Goal: Task Accomplishment & Management: Manage account settings

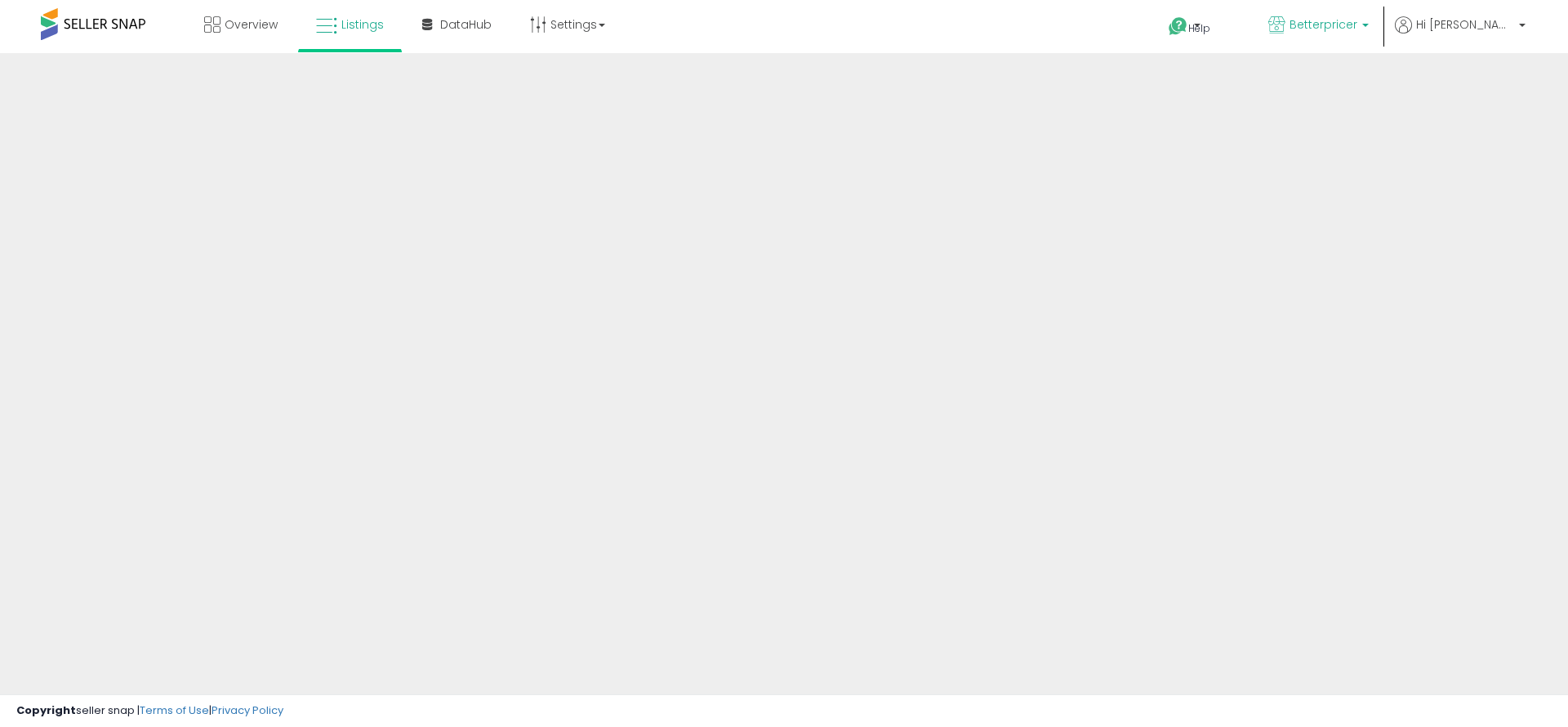
click at [1358, 30] on span "Betterpricer" at bounding box center [1323, 24] width 67 height 17
click at [1028, 28] on div "Help Contact Support Search Knowledge Hub Request a Feature Hi Tal" at bounding box center [1284, 34] width 518 height 69
click at [540, 22] on icon at bounding box center [538, 24] width 17 height 17
click at [777, 18] on div "Overview Listings" at bounding box center [506, 34] width 1038 height 69
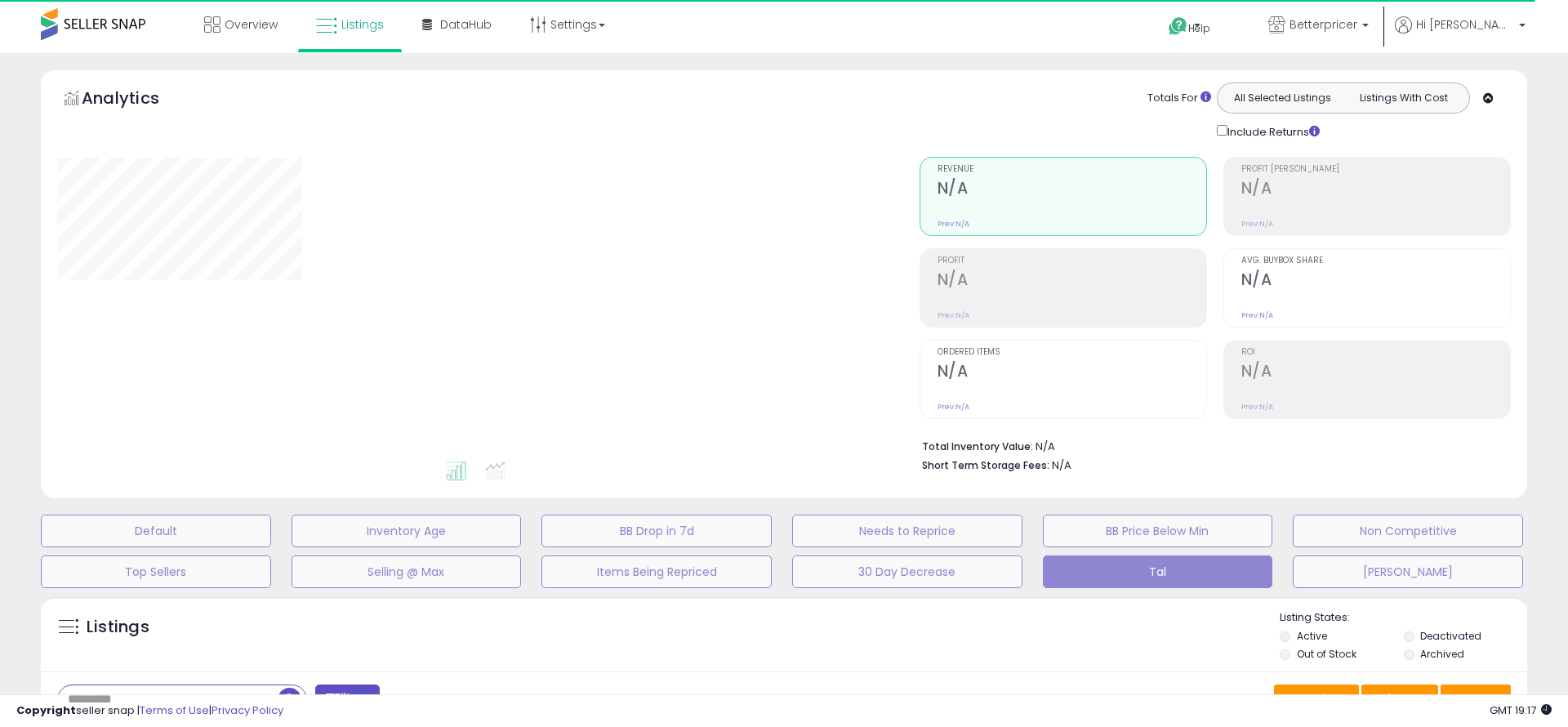
type input "***"
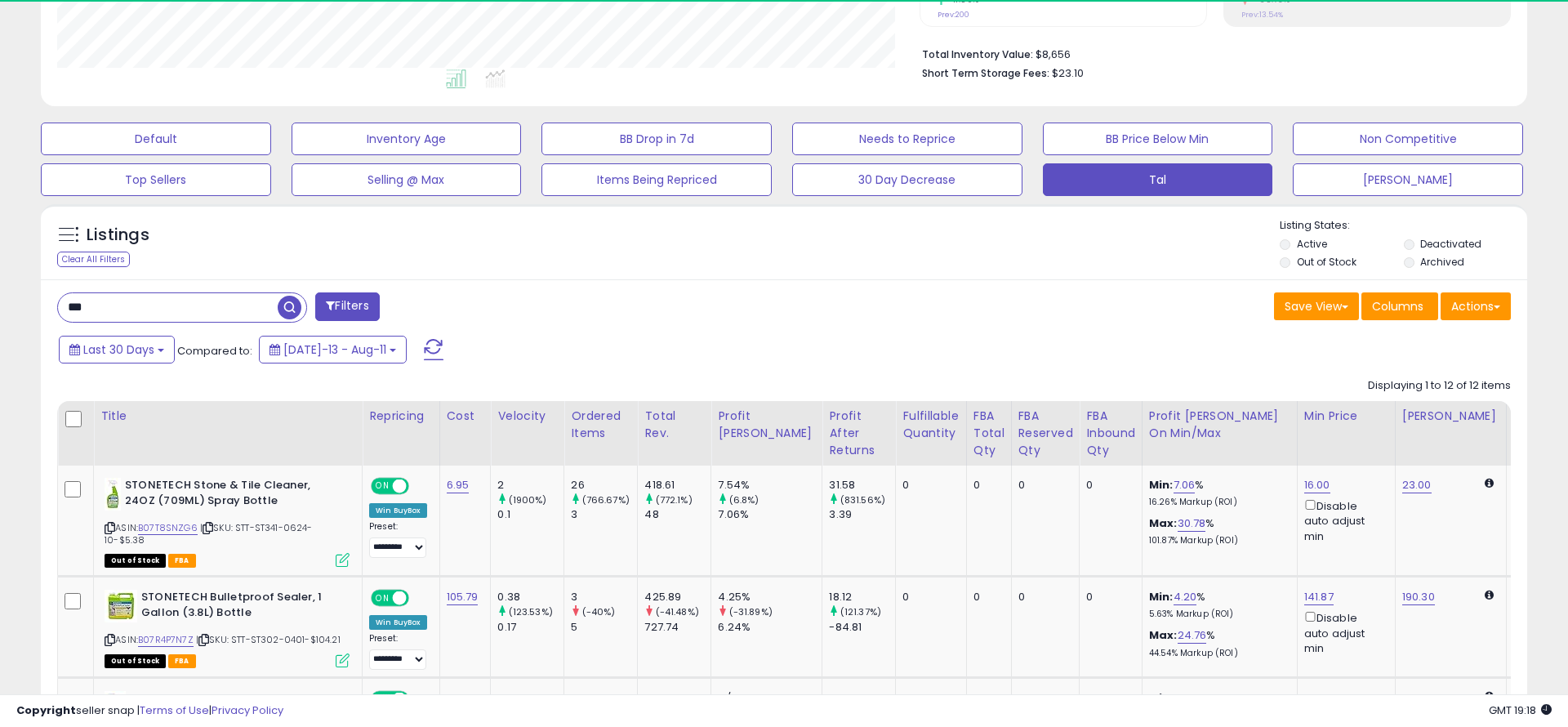
scroll to position [424, 0]
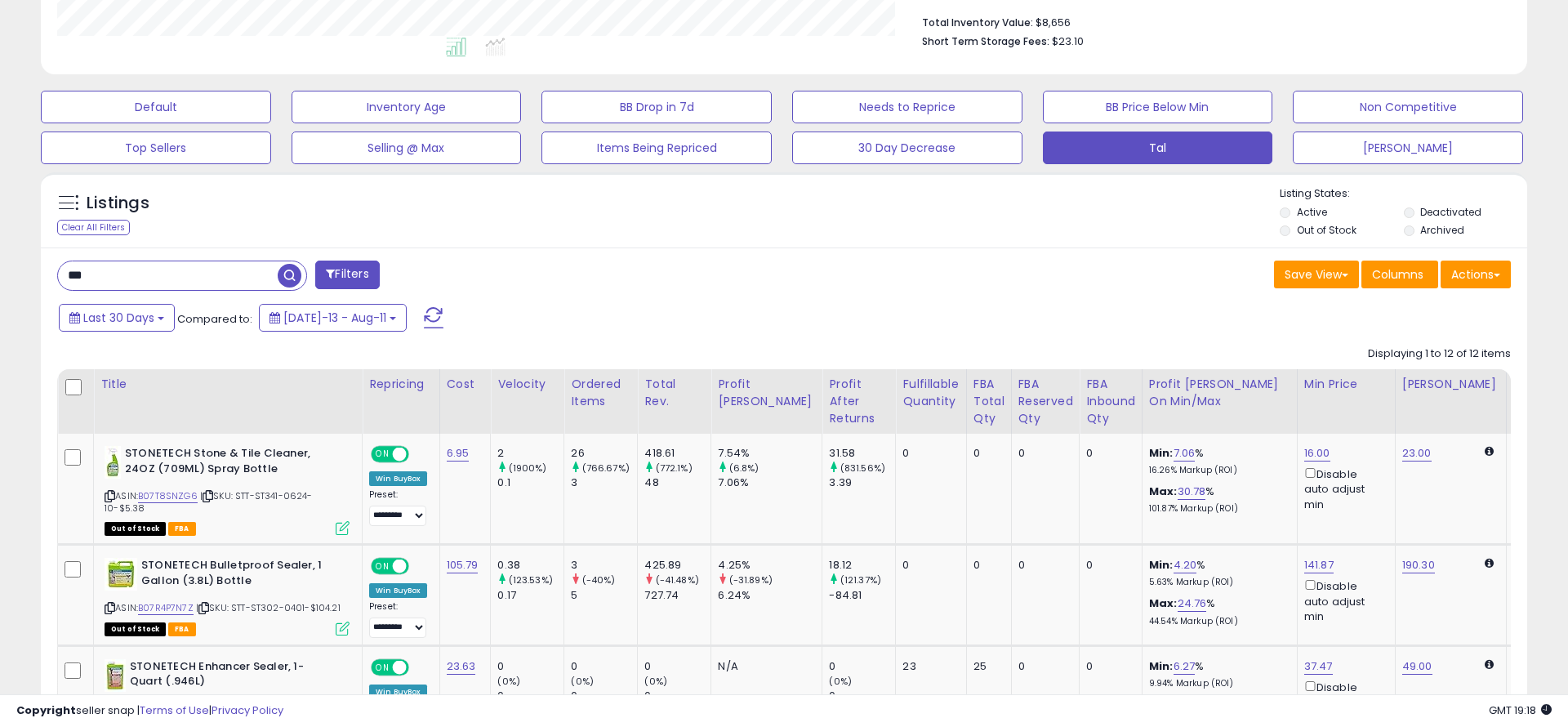
click at [219, 283] on input "***" at bounding box center [167, 275] width 220 height 28
click at [219, 283] on input "***" at bounding box center [239, 275] width 363 height 28
click at [424, 282] on span "button" at bounding box center [432, 276] width 23 height 23
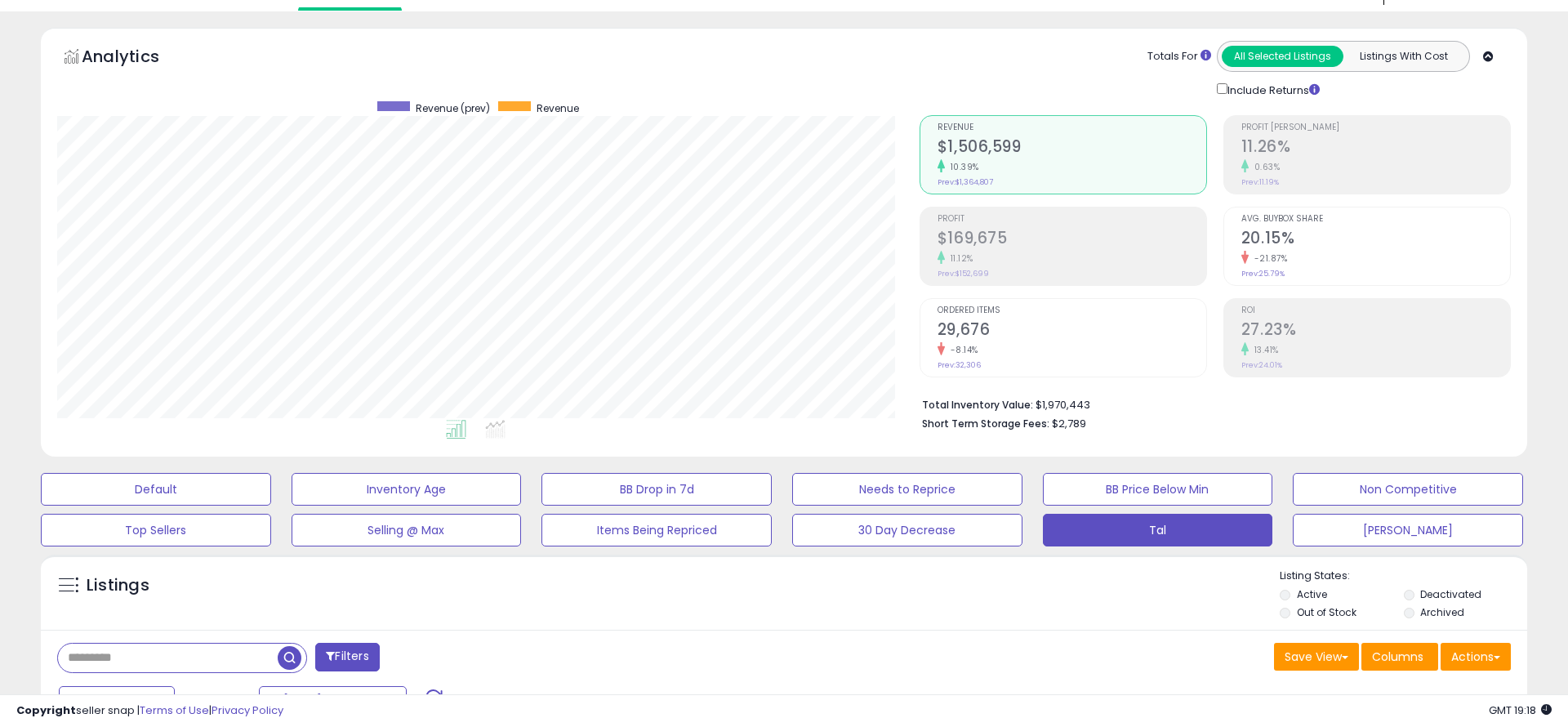
scroll to position [0, 0]
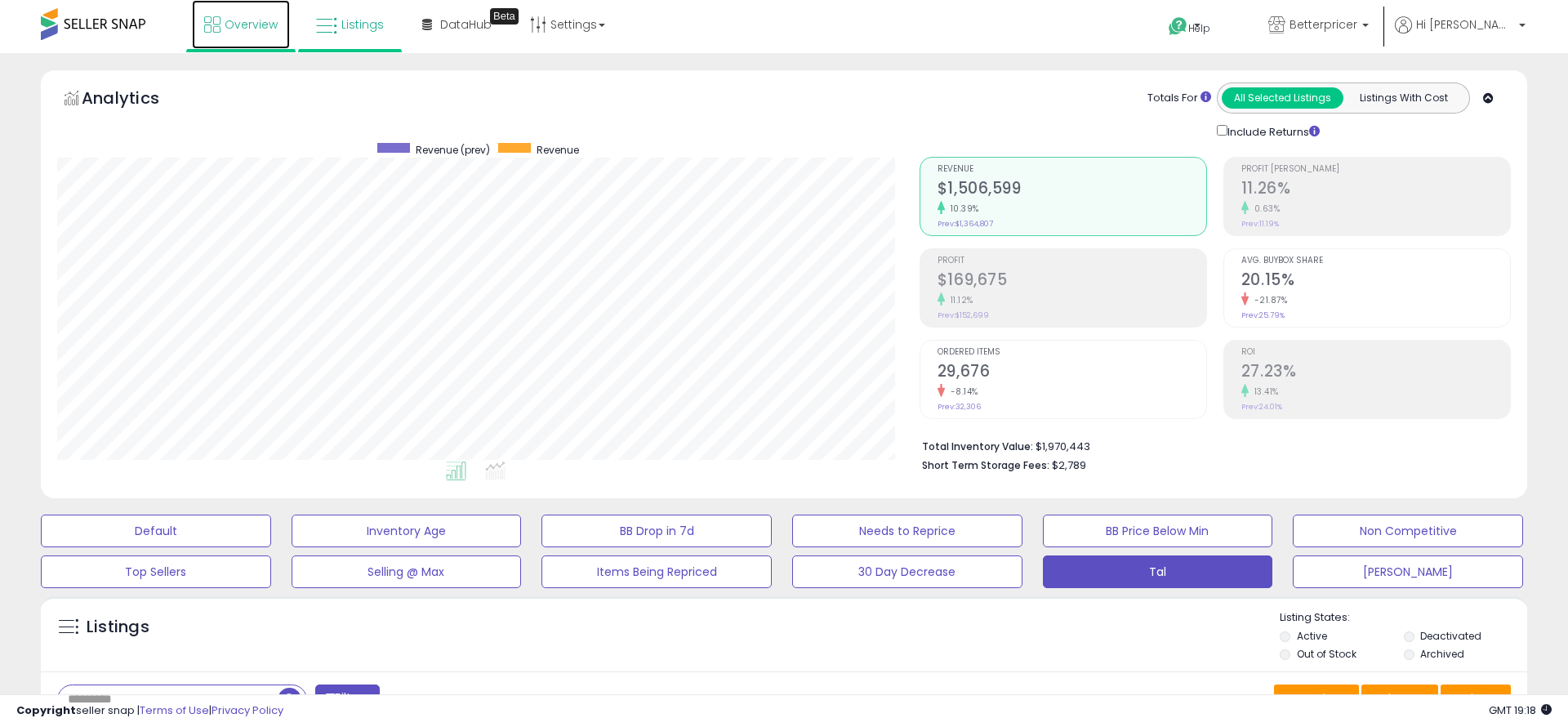
click at [227, 32] on span "Overview" at bounding box center [251, 24] width 53 height 17
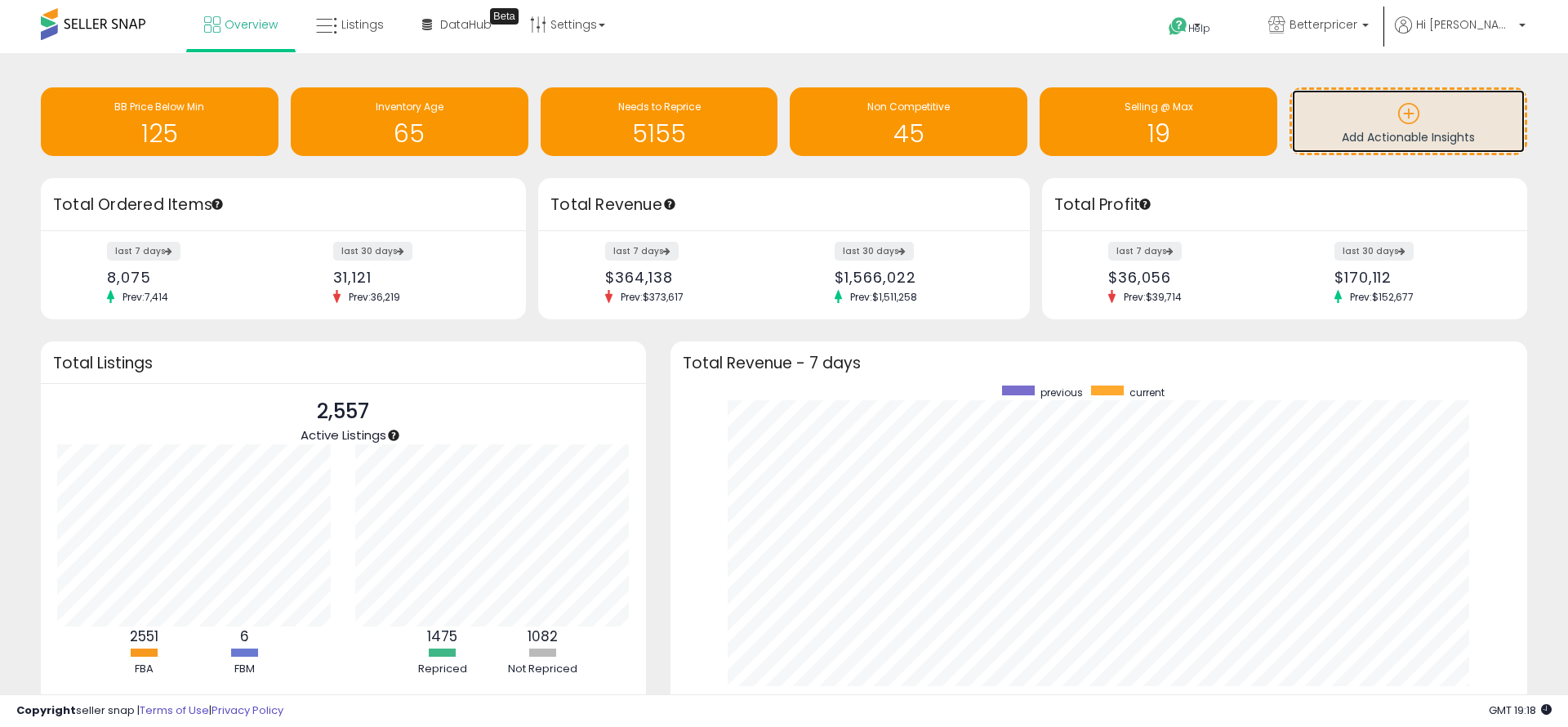
click at [1418, 117] on icon at bounding box center [1409, 113] width 22 height 23
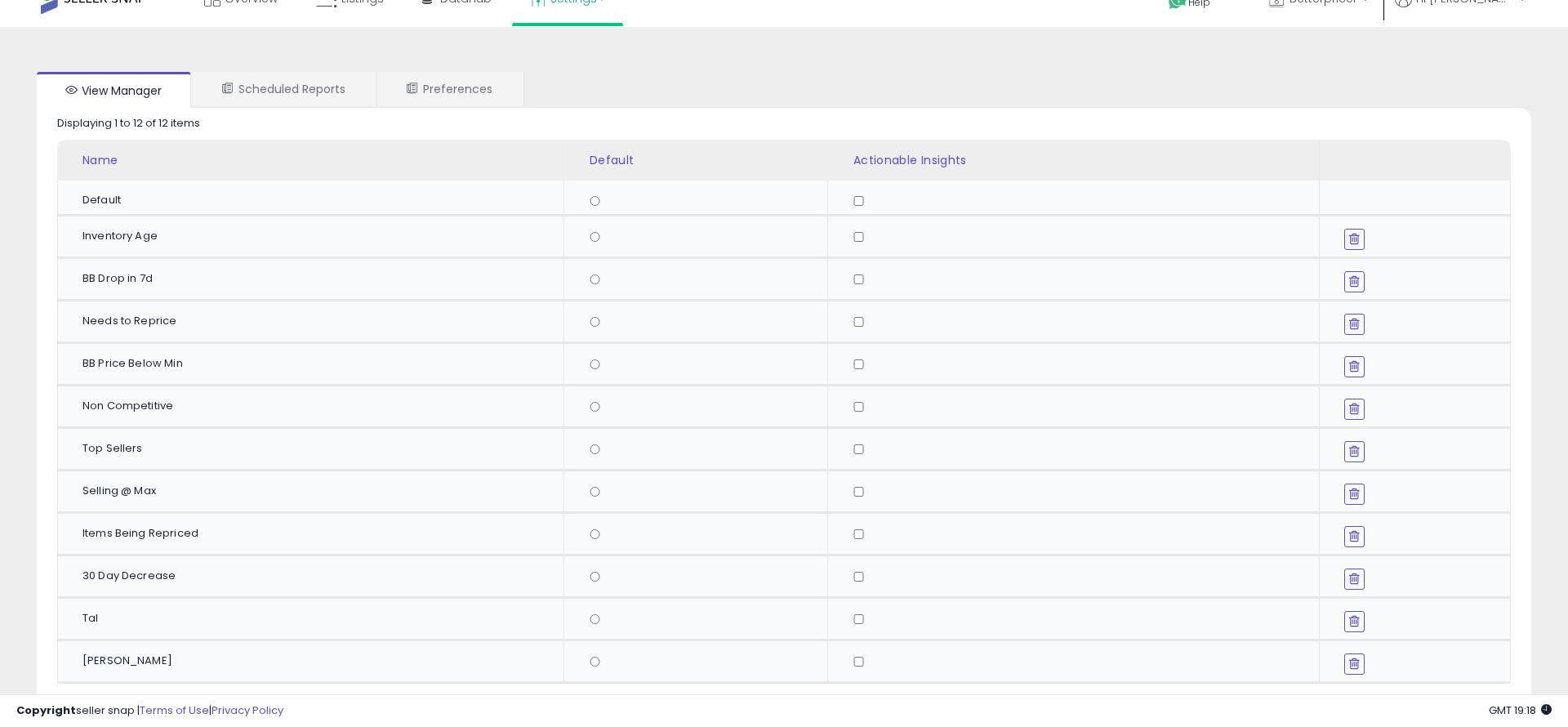
scroll to position [23, 0]
click at [343, 97] on link "Scheduled Reports" at bounding box center [284, 92] width 182 height 34
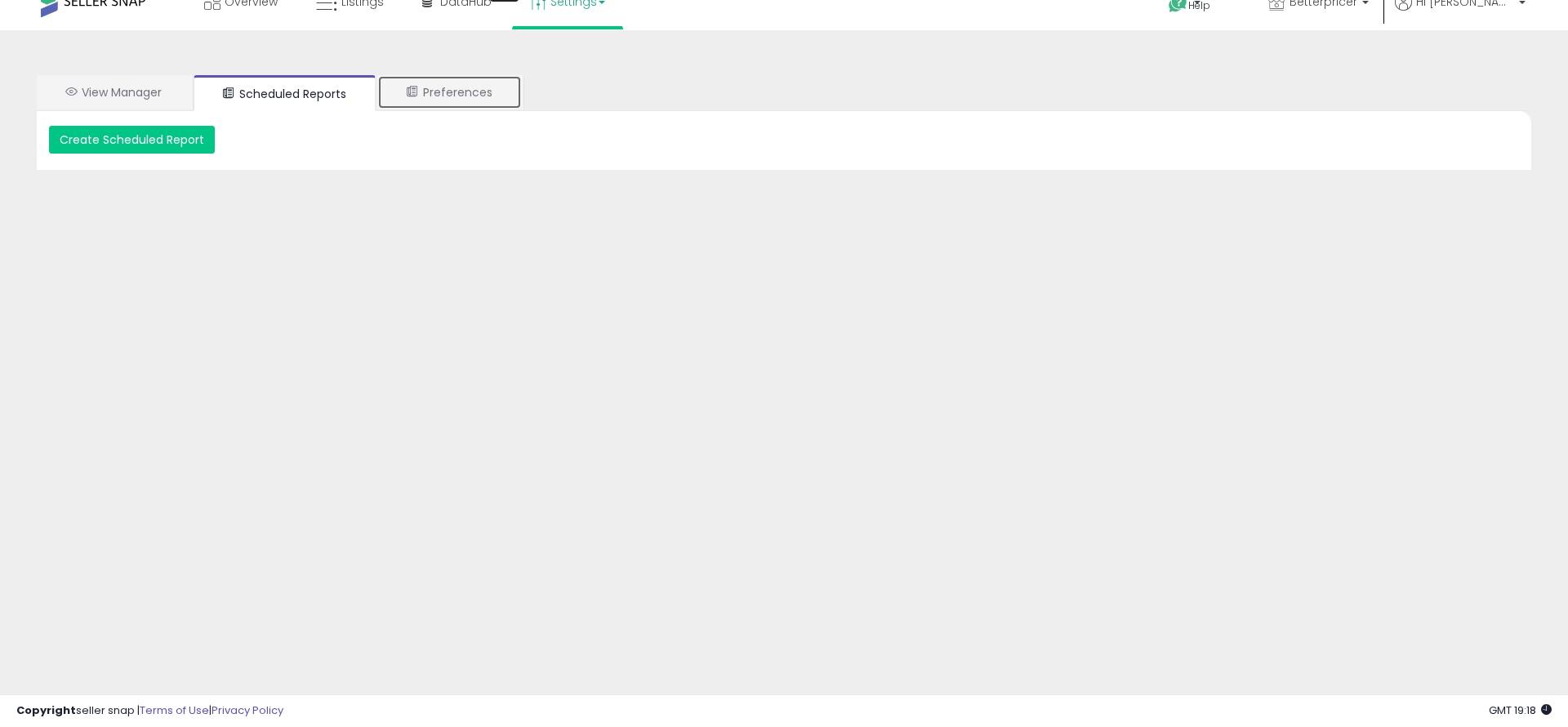
click at [498, 99] on link "Preferences" at bounding box center [450, 92] width 145 height 34
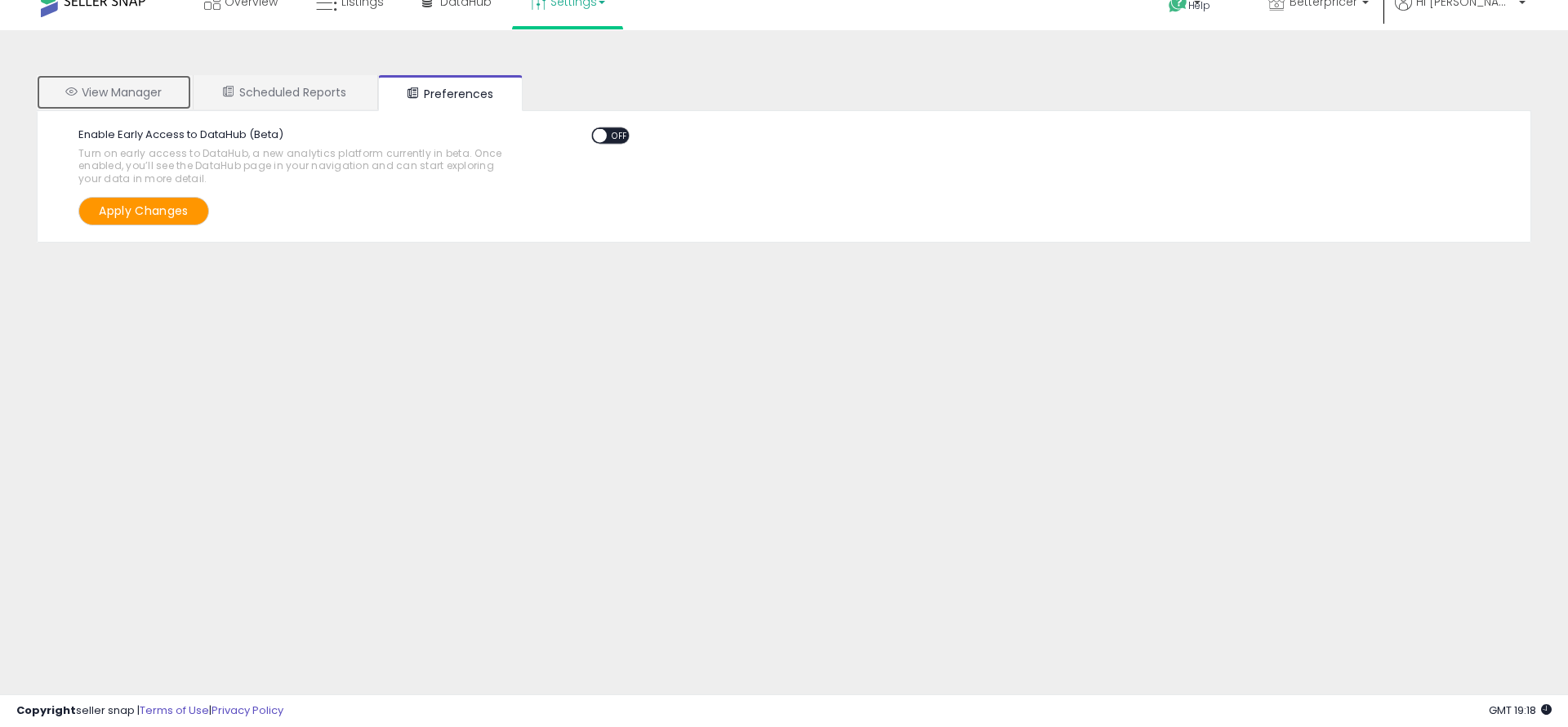
click at [134, 86] on link "View Manager" at bounding box center [114, 92] width 155 height 34
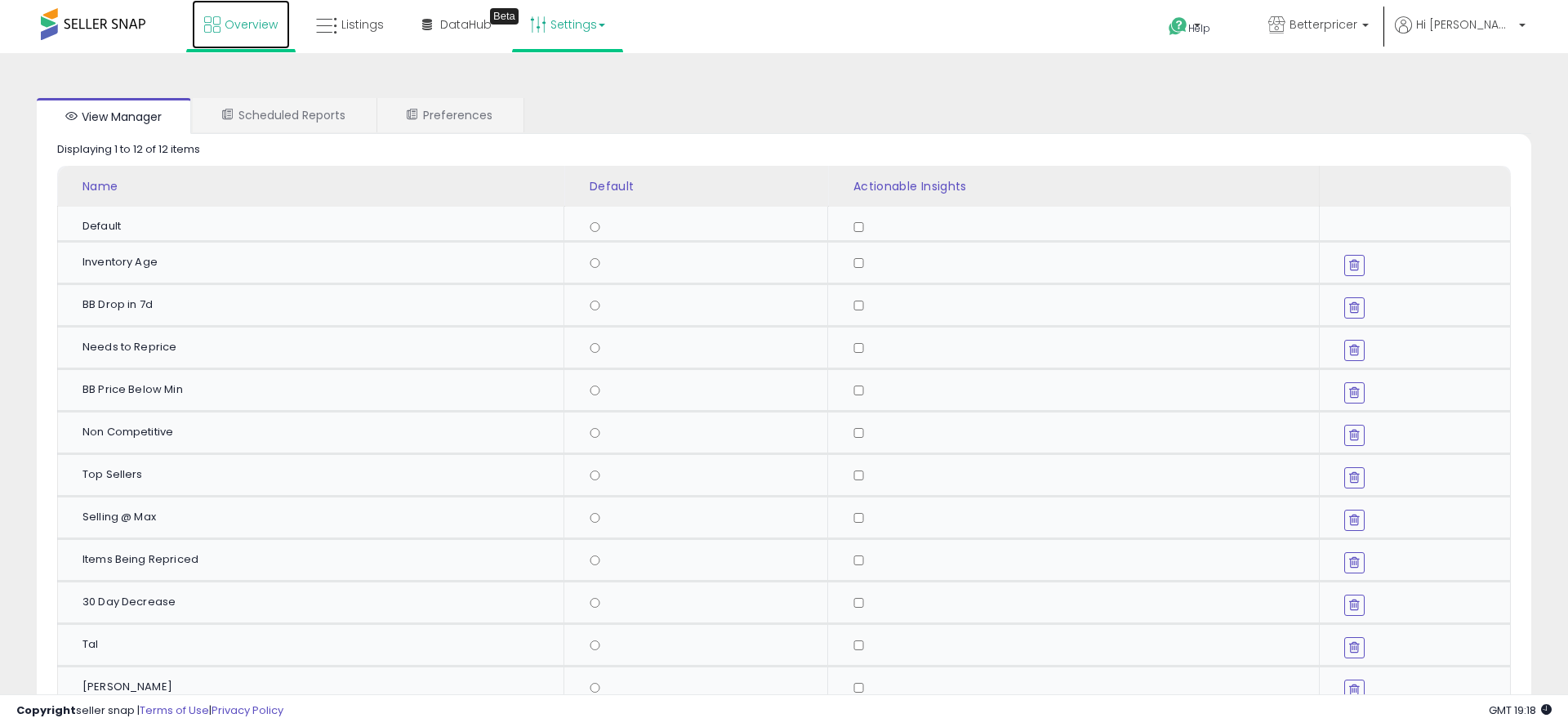
click at [232, 24] on span "Overview" at bounding box center [251, 24] width 53 height 17
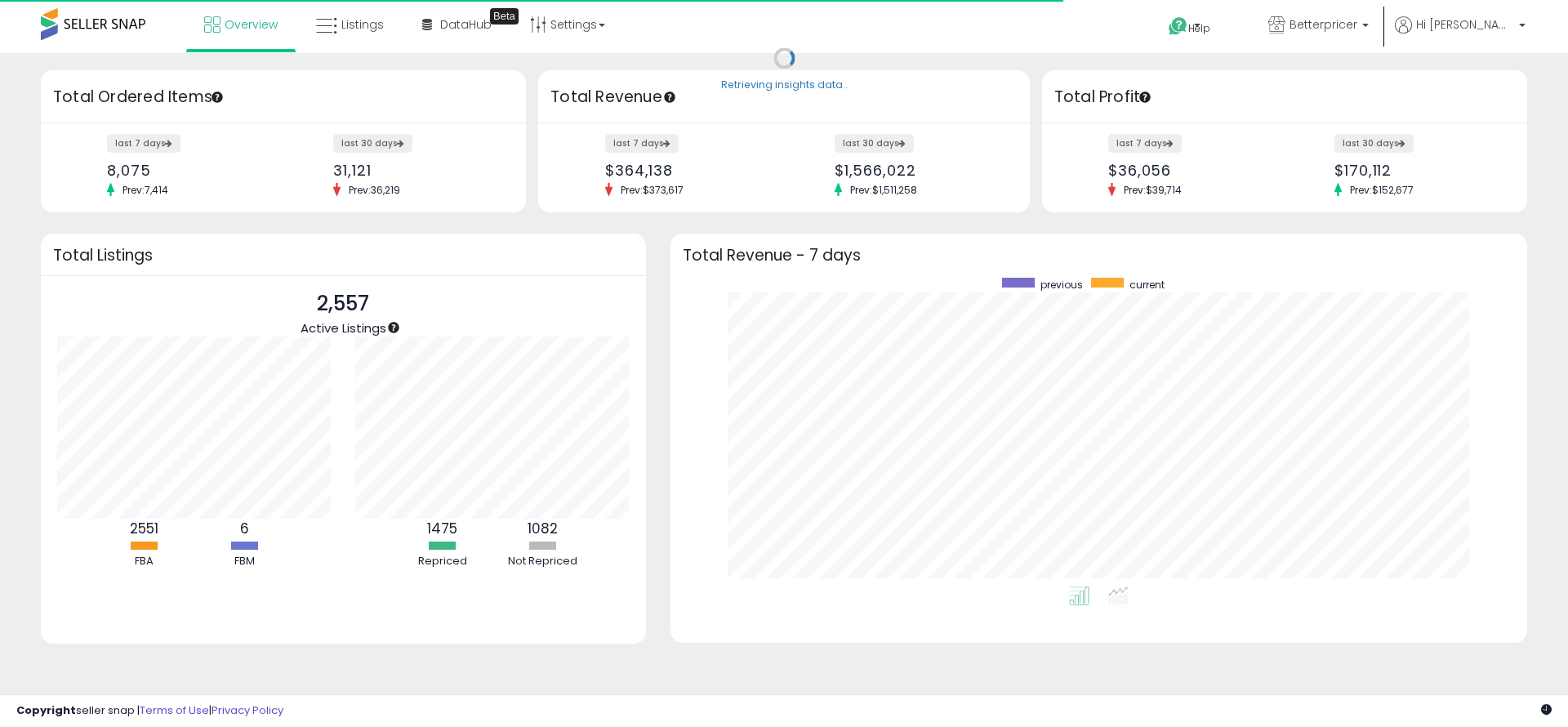
scroll to position [309, 825]
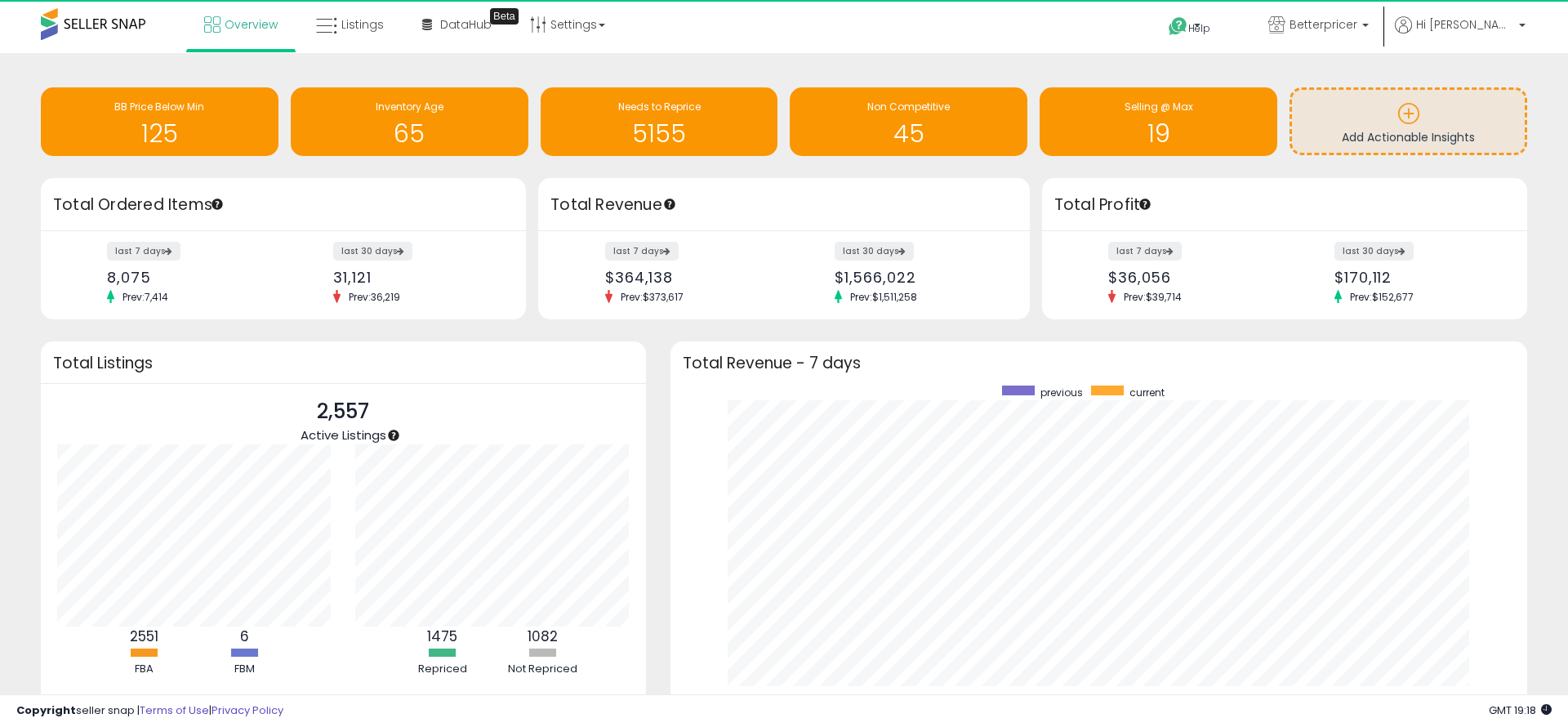
drag, startPoint x: 899, startPoint y: 293, endPoint x: 965, endPoint y: 380, distance: 109.2
click at [963, 380] on div "Total Revenue - 7 days" at bounding box center [1099, 362] width 857 height 42
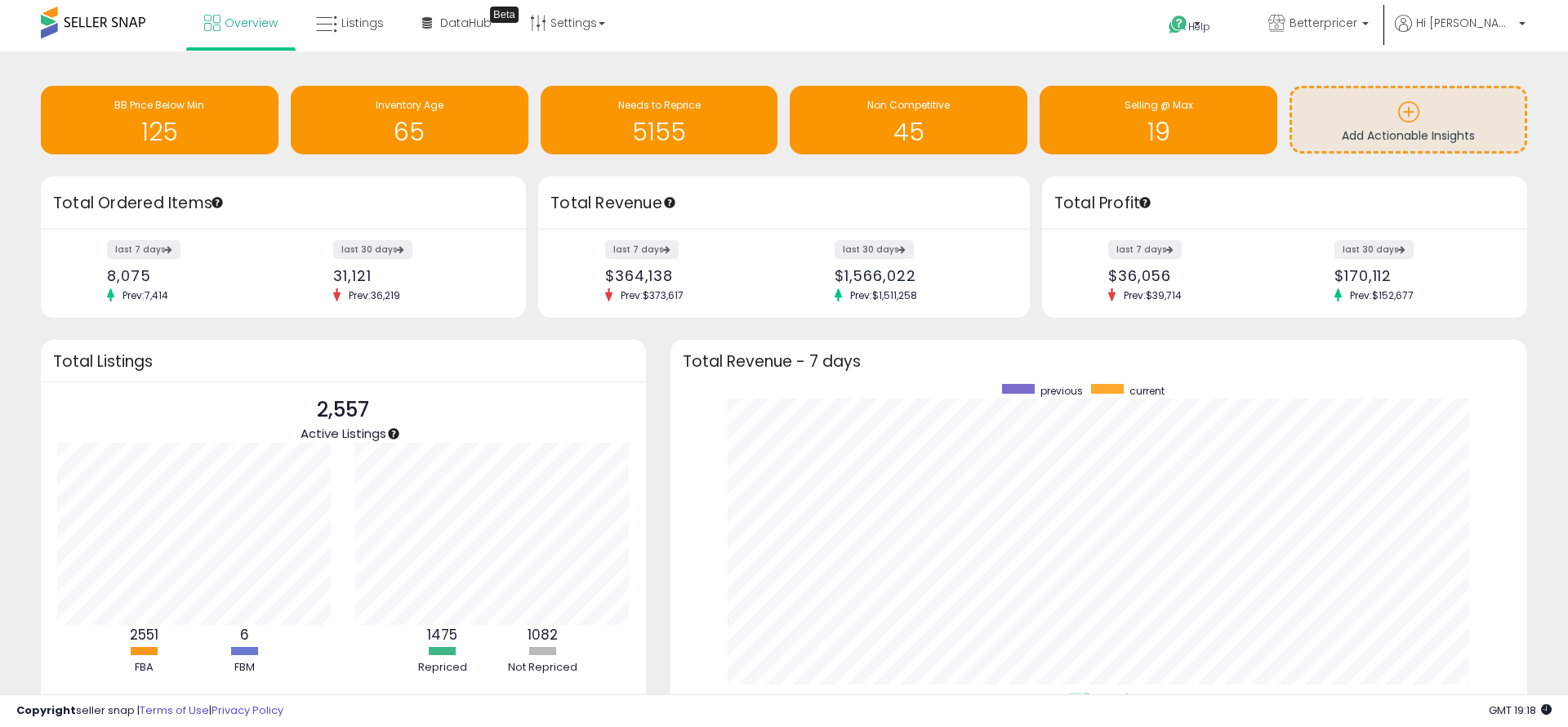
scroll to position [0, 0]
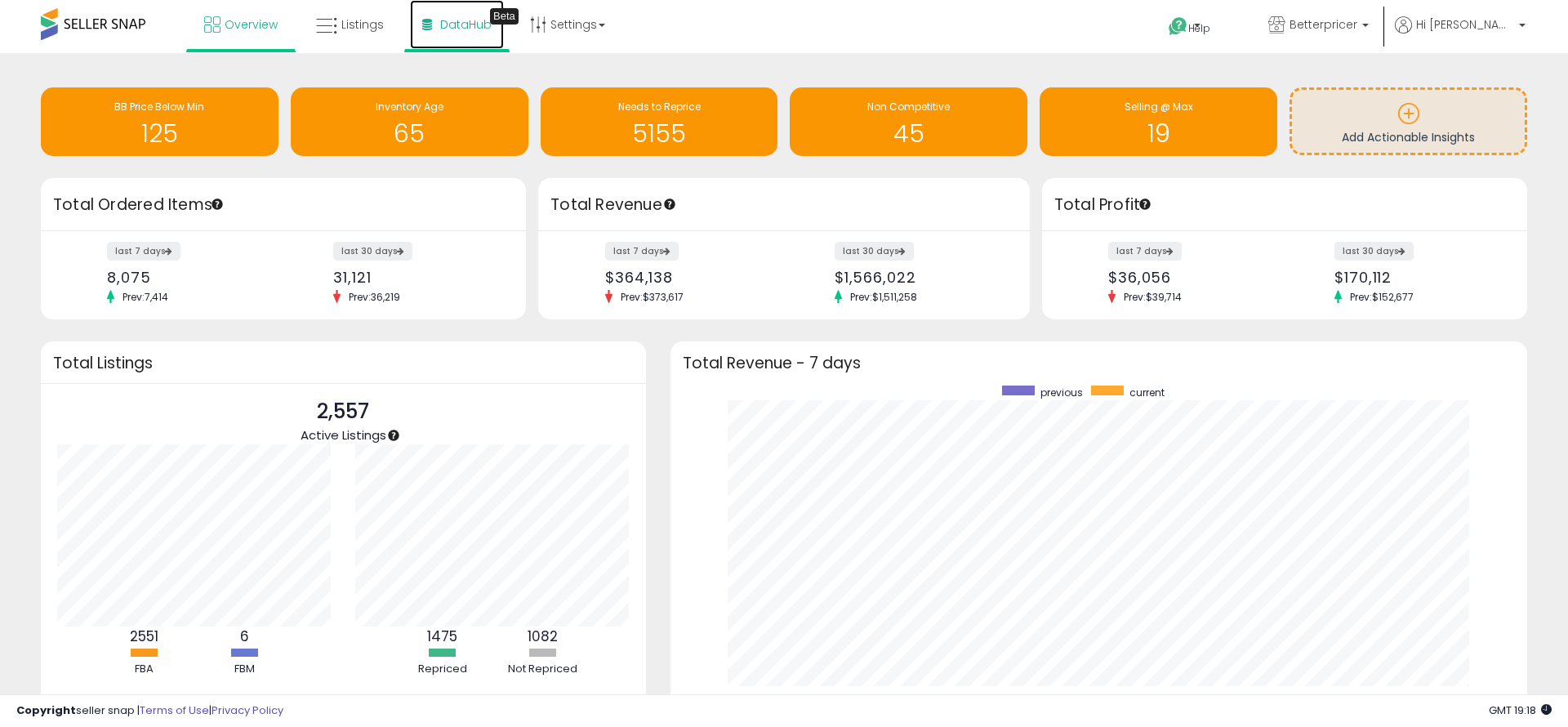
click at [471, 21] on span "DataHub" at bounding box center [466, 24] width 52 height 17
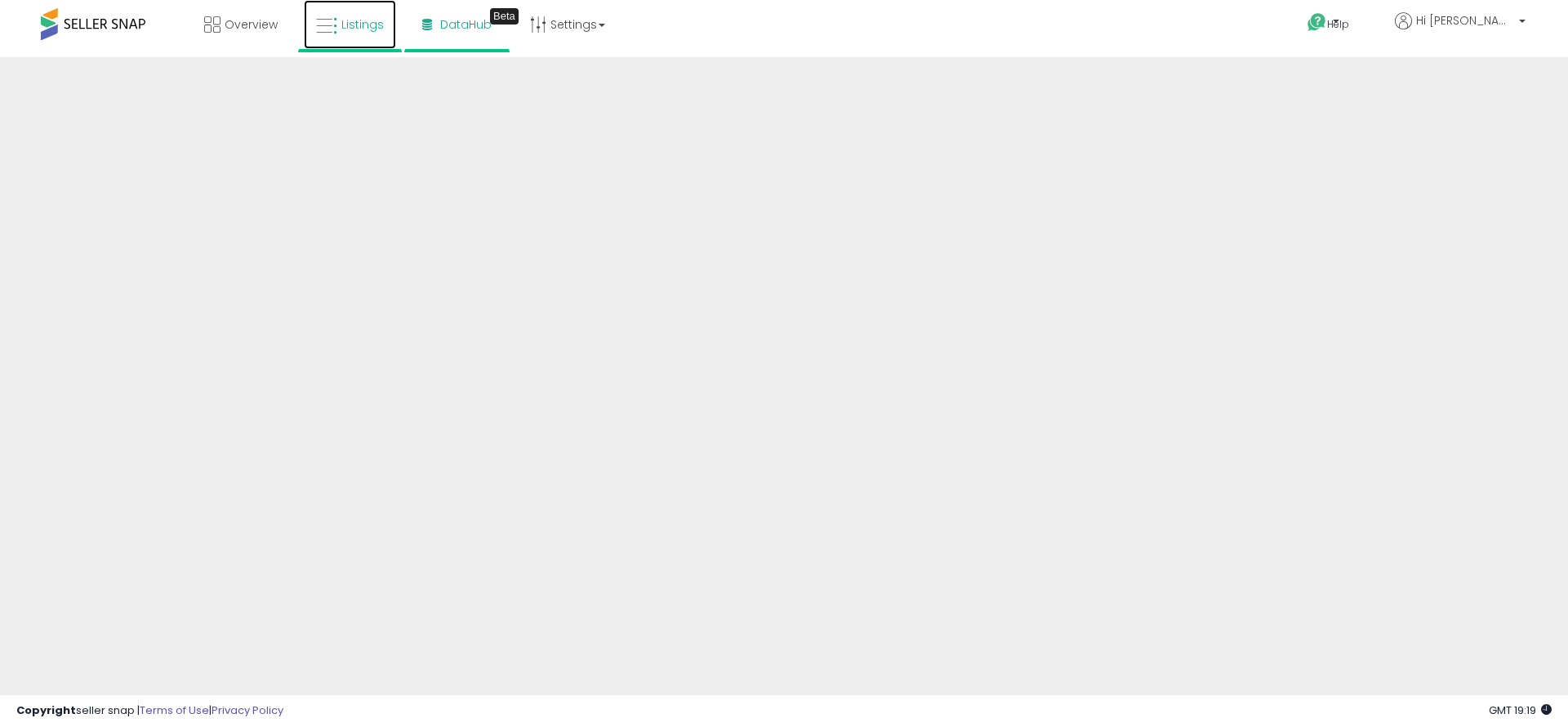
click at [355, 30] on span "Listings" at bounding box center [362, 24] width 42 height 17
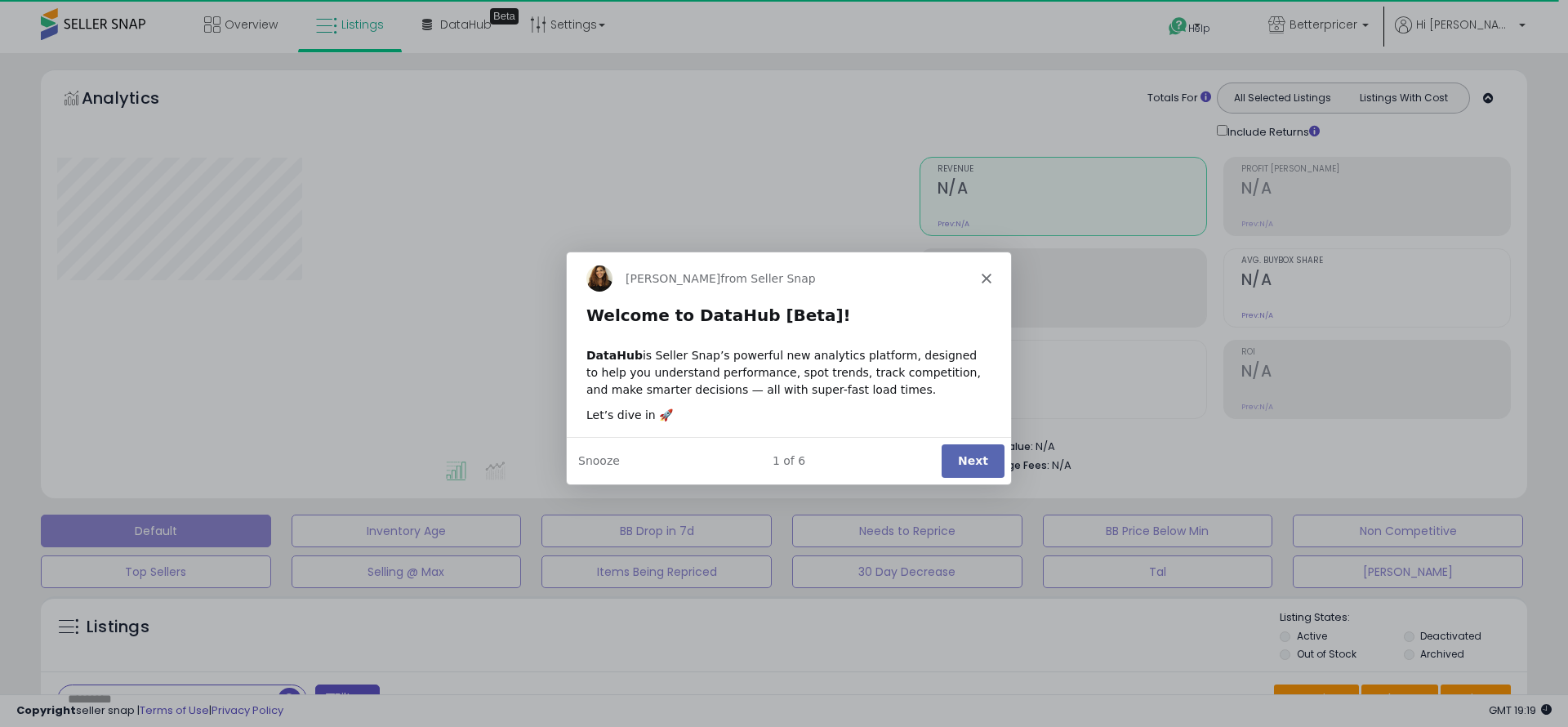
click at [985, 275] on icon "Close" at bounding box center [986, 278] width 10 height 10
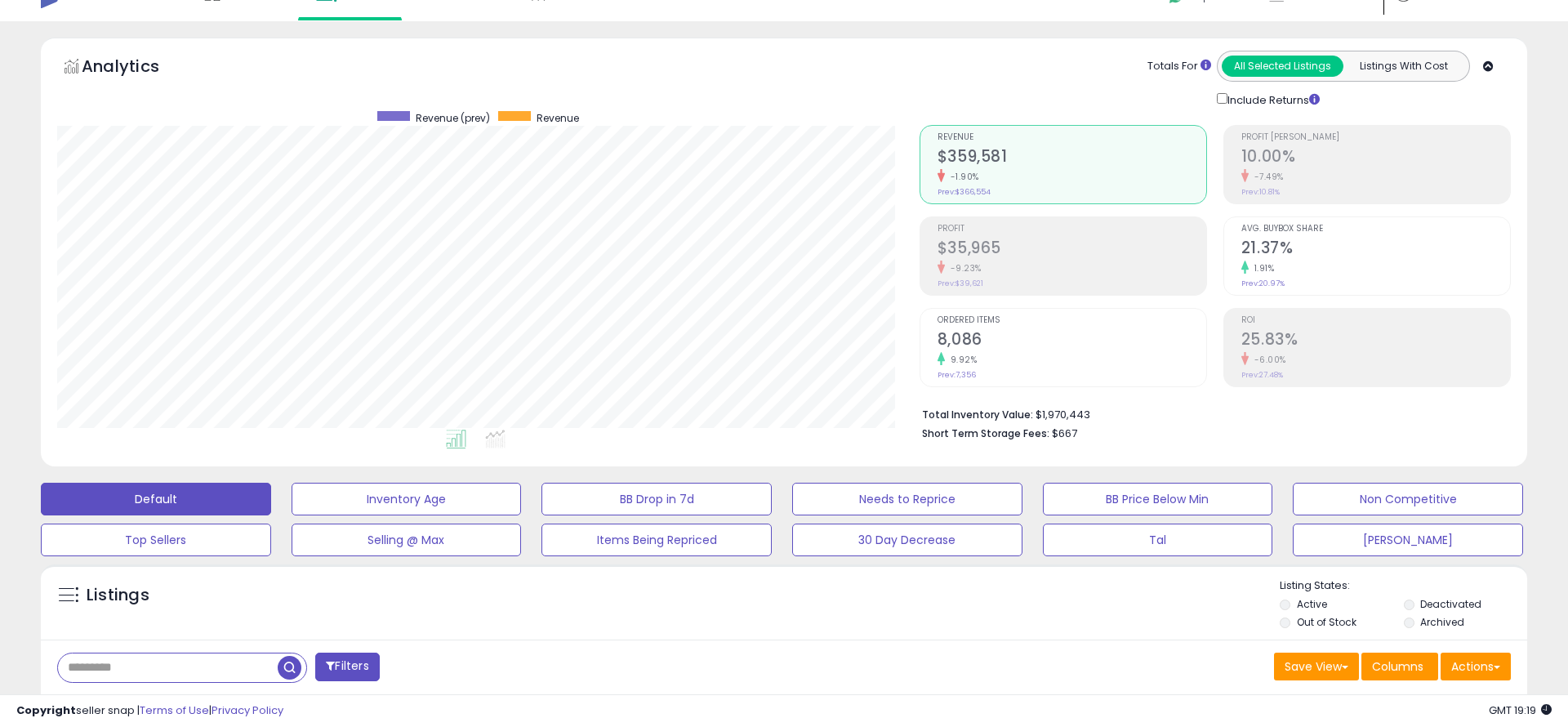
scroll to position [335, 862]
click at [1295, 57] on button "All Selected Listings" at bounding box center [1282, 67] width 121 height 22
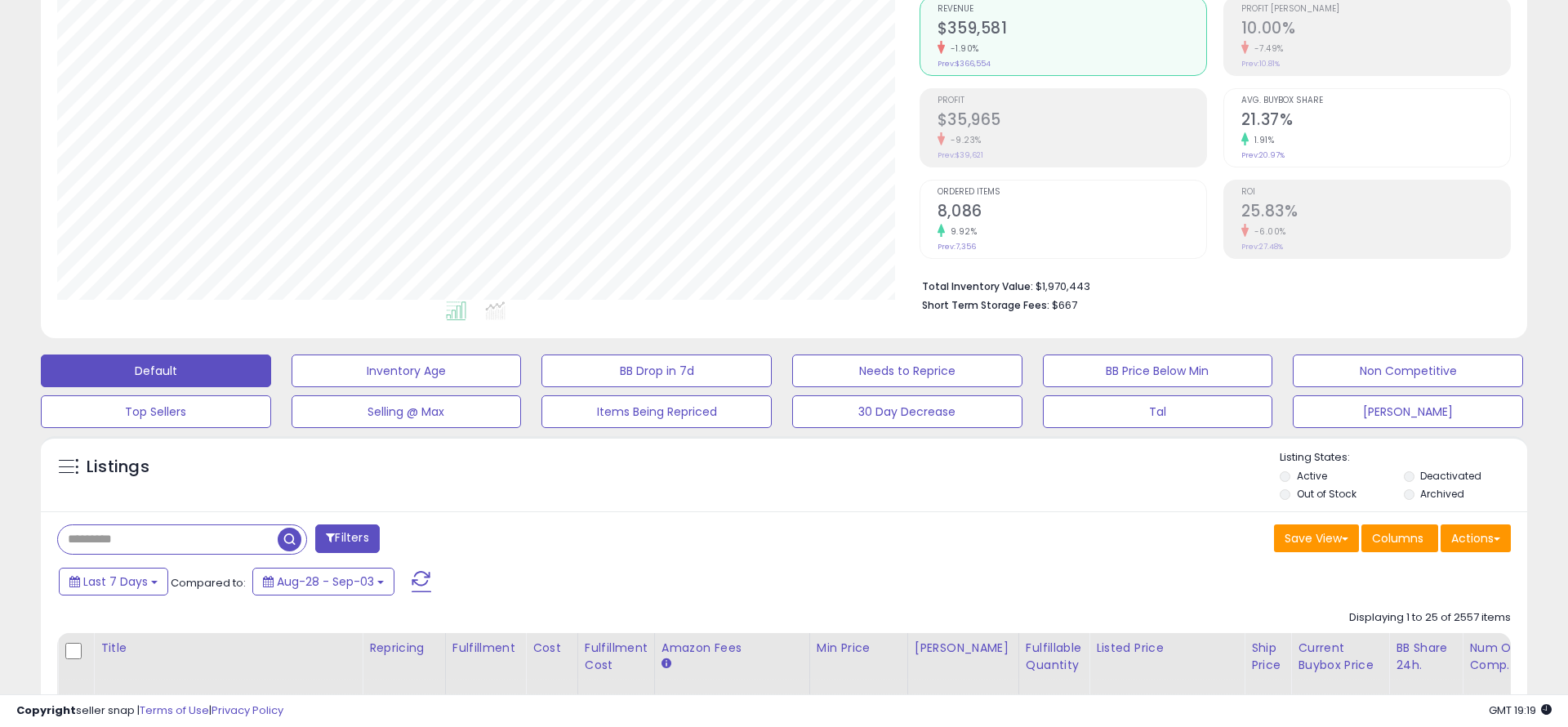
scroll to position [155, 0]
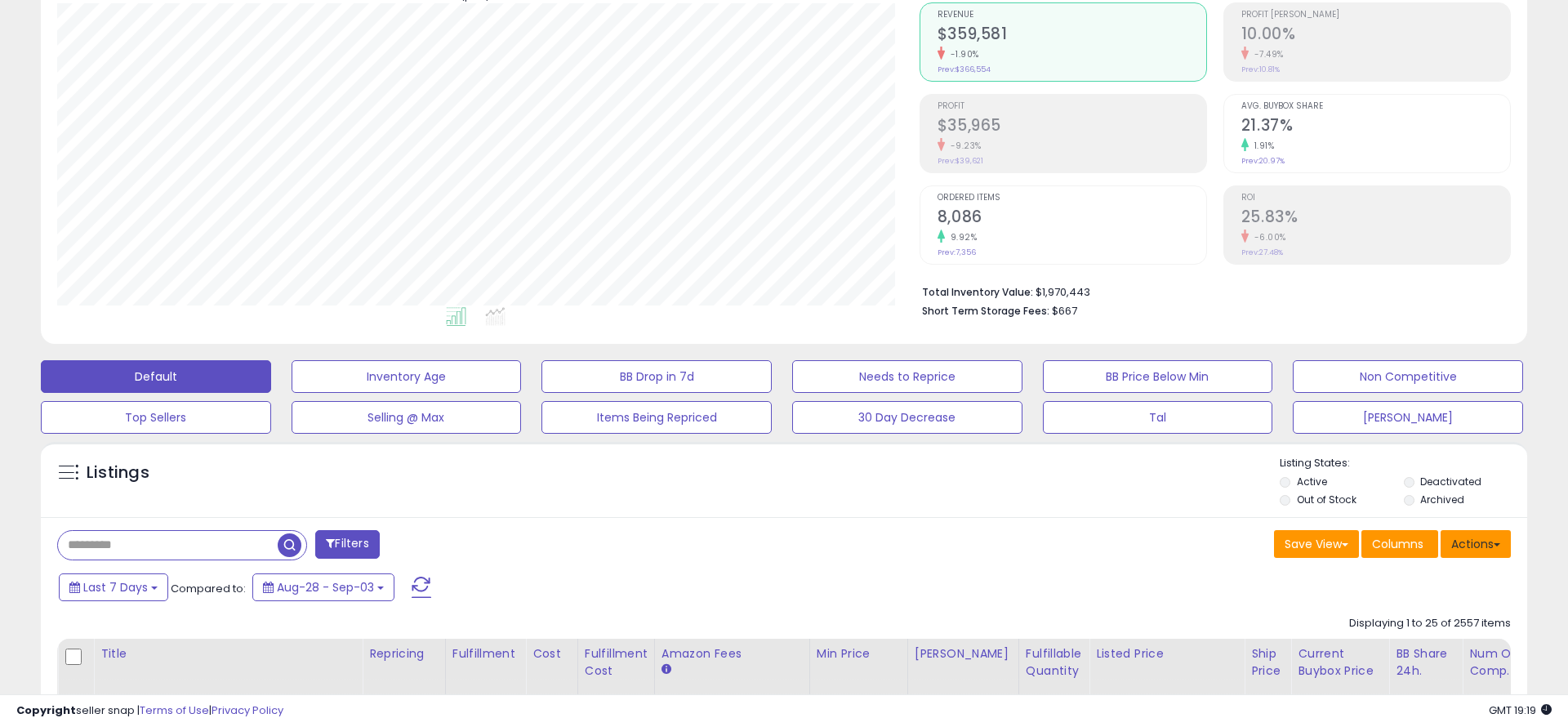
click at [1494, 539] on button "Actions" at bounding box center [1476, 544] width 70 height 27
click at [1021, 571] on div "Last 7 Days Compared to: Aug-28 - Sep-03" at bounding box center [600, 590] width 1091 height 37
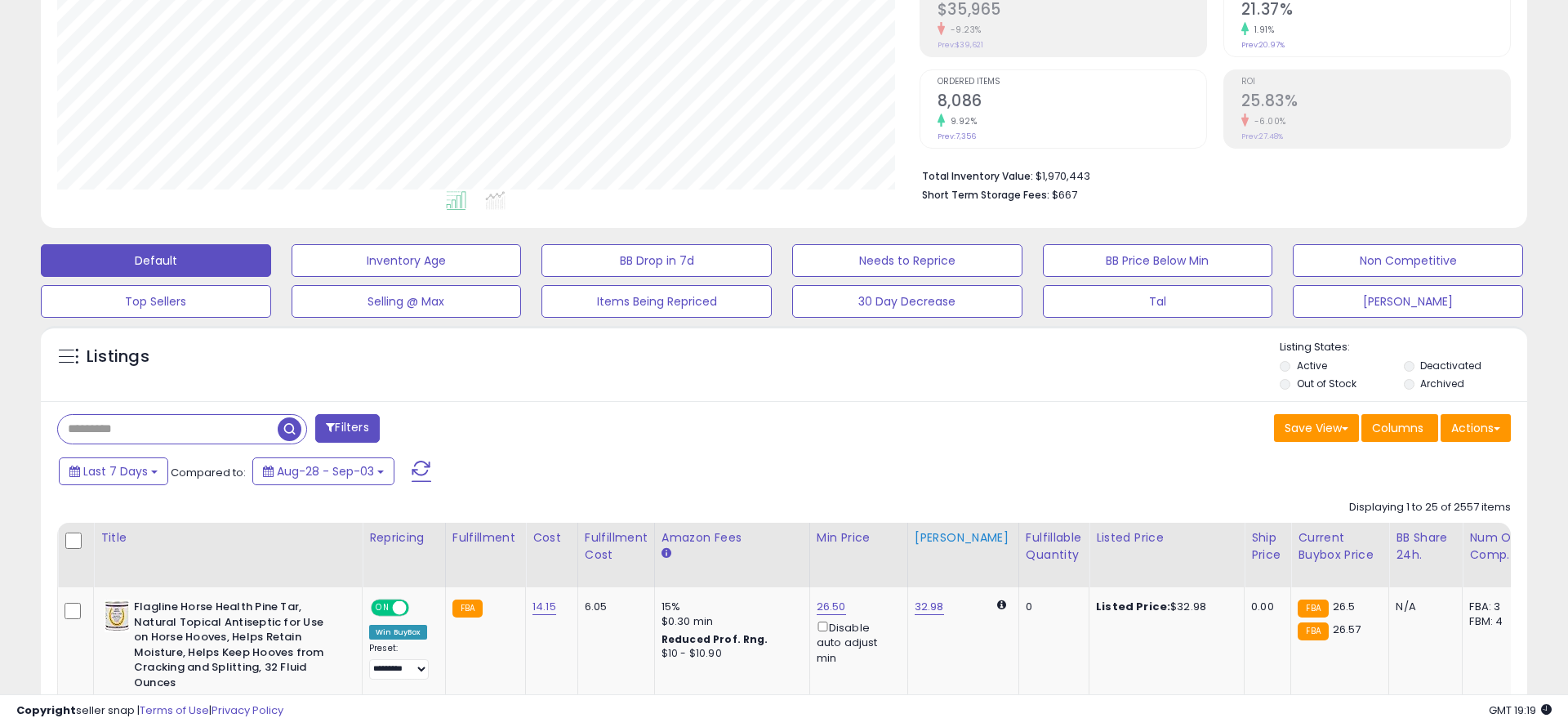
scroll to position [270, 0]
click at [1484, 429] on button "Actions" at bounding box center [1476, 429] width 70 height 27
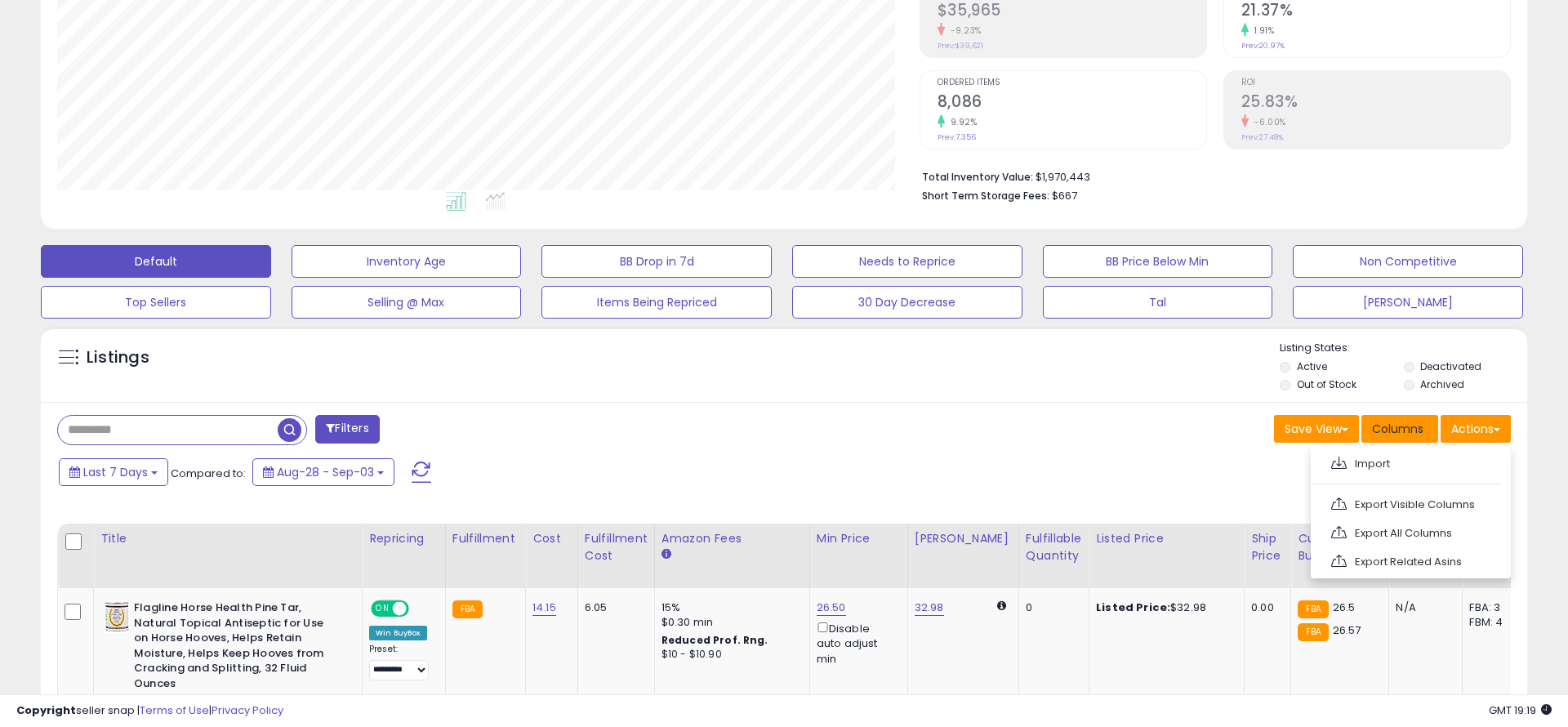
click at [1375, 436] on span "Columns" at bounding box center [1398, 429] width 52 height 17
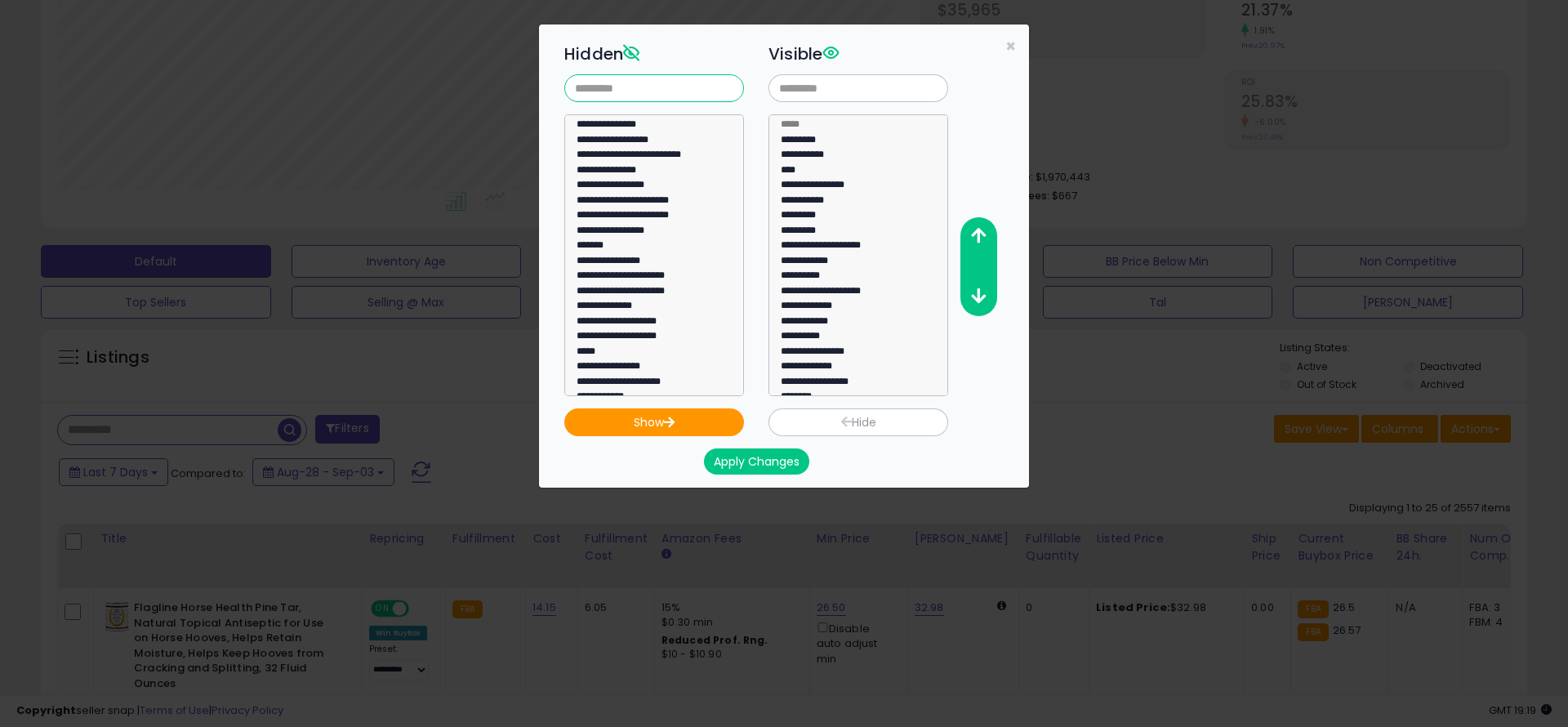
click at [669, 93] on input "text" at bounding box center [654, 88] width 180 height 27
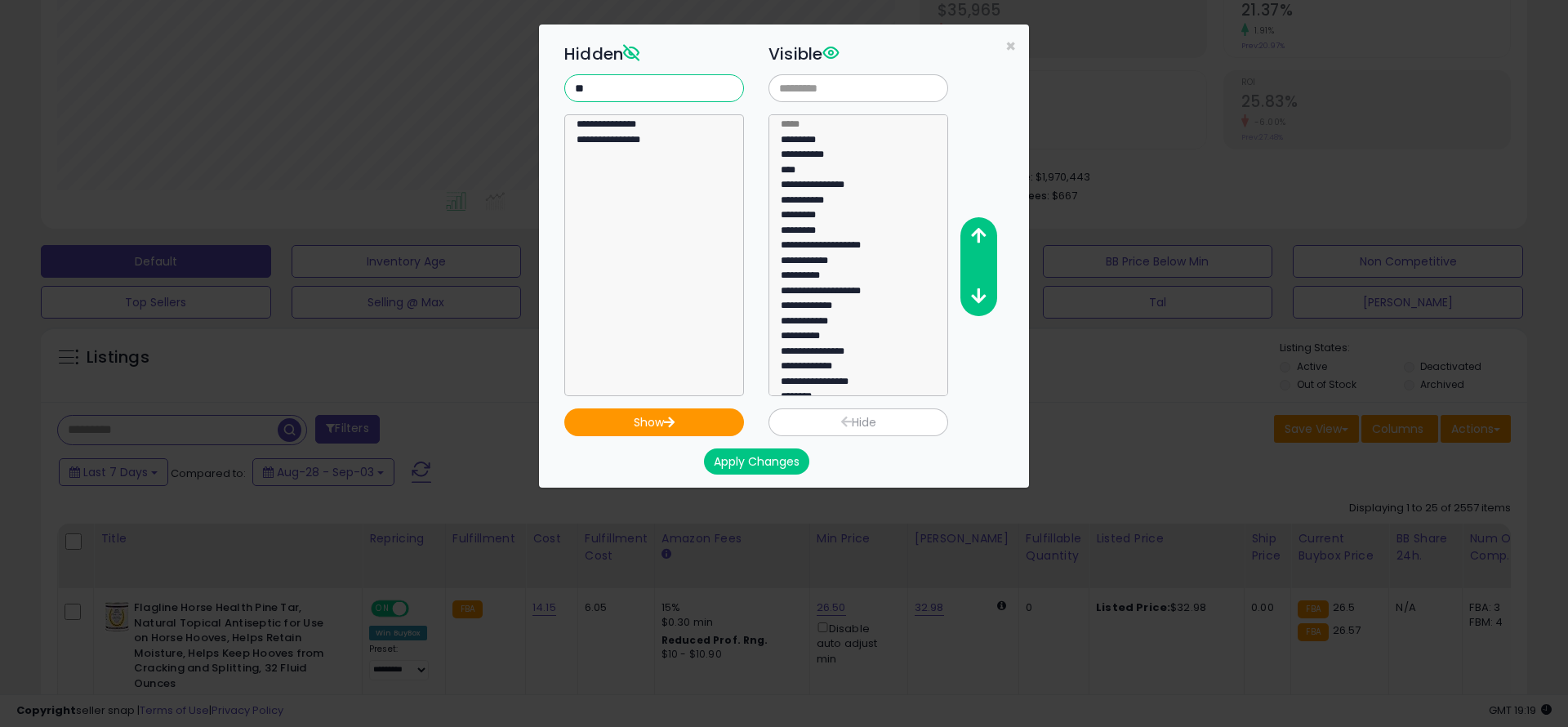
type input "*"
